Goal: Information Seeking & Learning: Learn about a topic

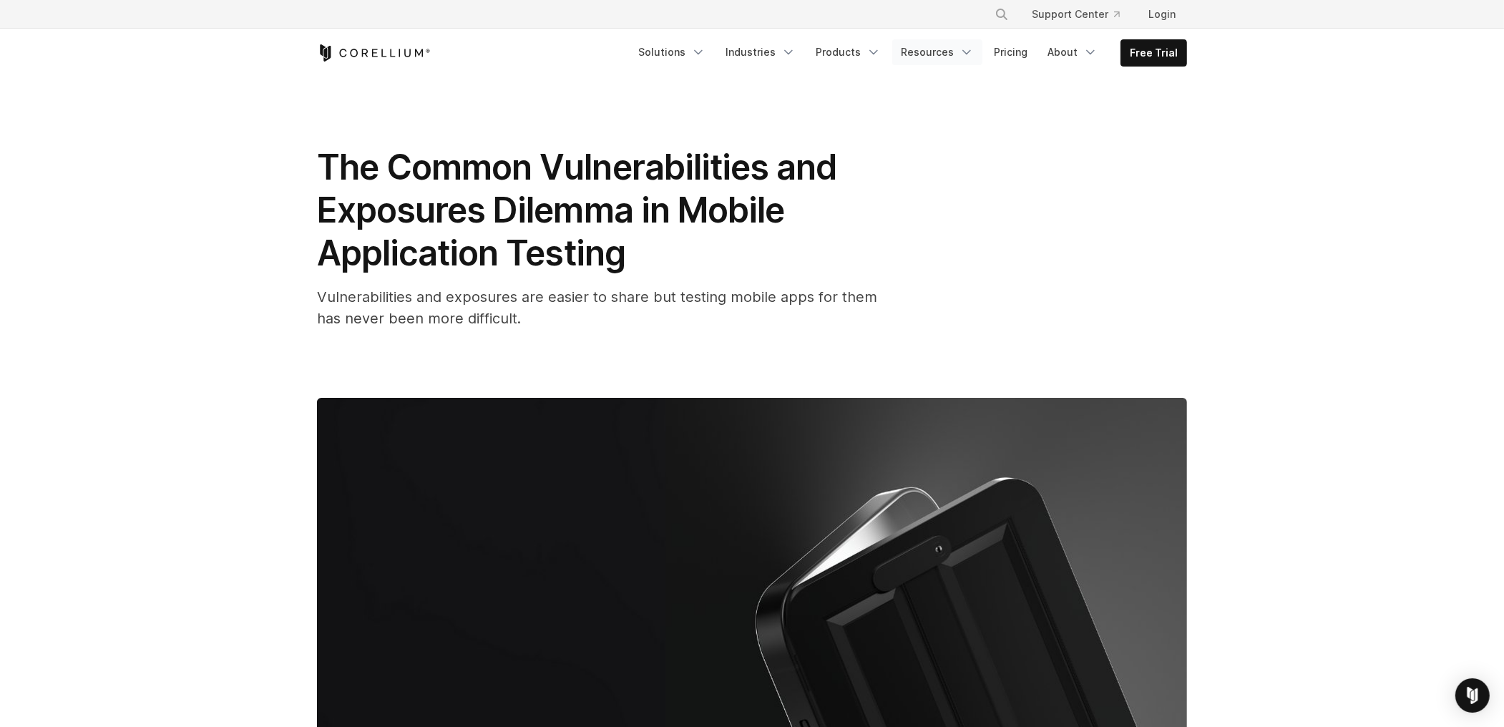
click at [937, 57] on link "Resources" at bounding box center [938, 52] width 90 height 26
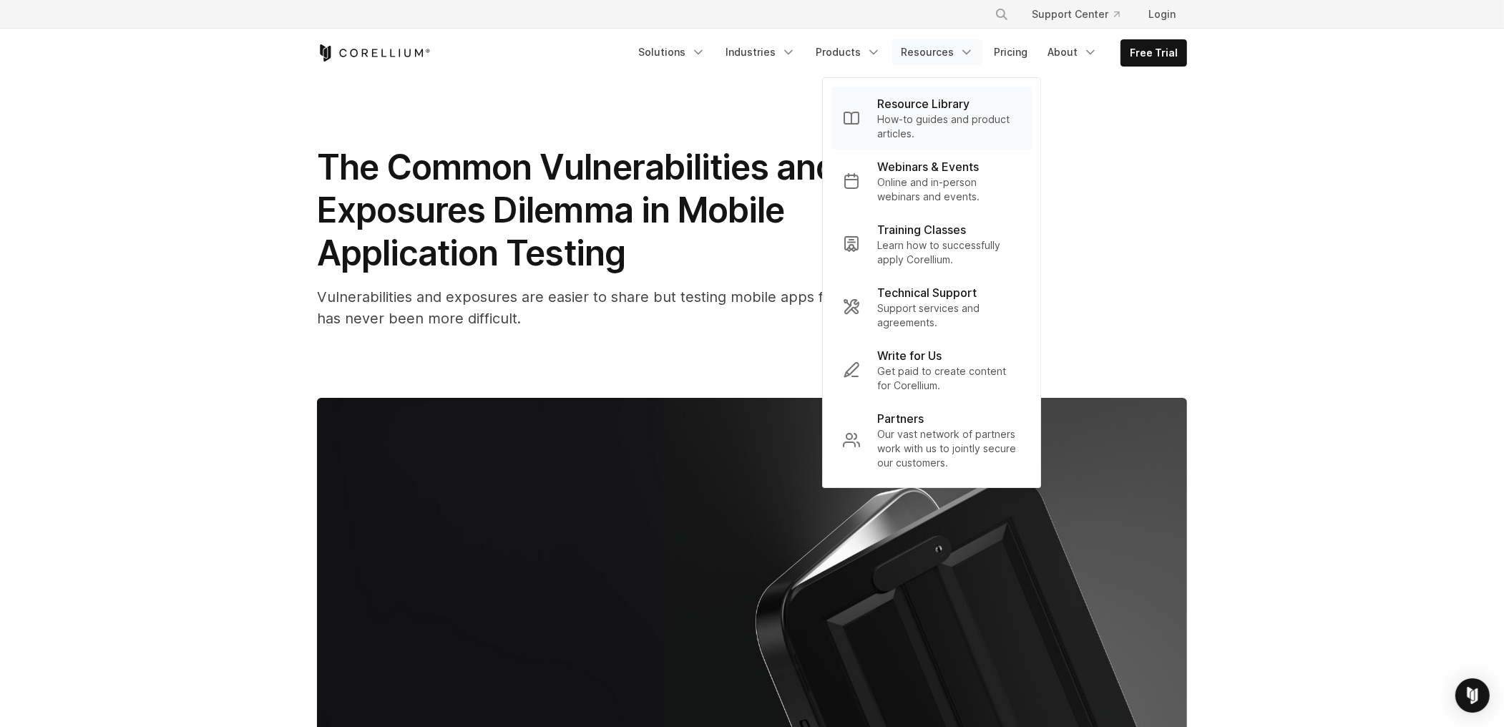
click at [920, 104] on p "Resource Library" at bounding box center [923, 103] width 92 height 17
